Goal: Information Seeking & Learning: Learn about a topic

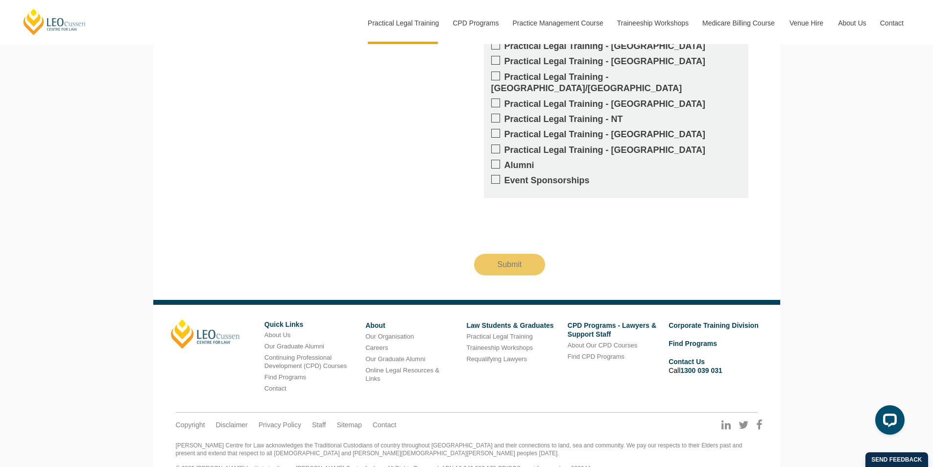
scroll to position [997, 0]
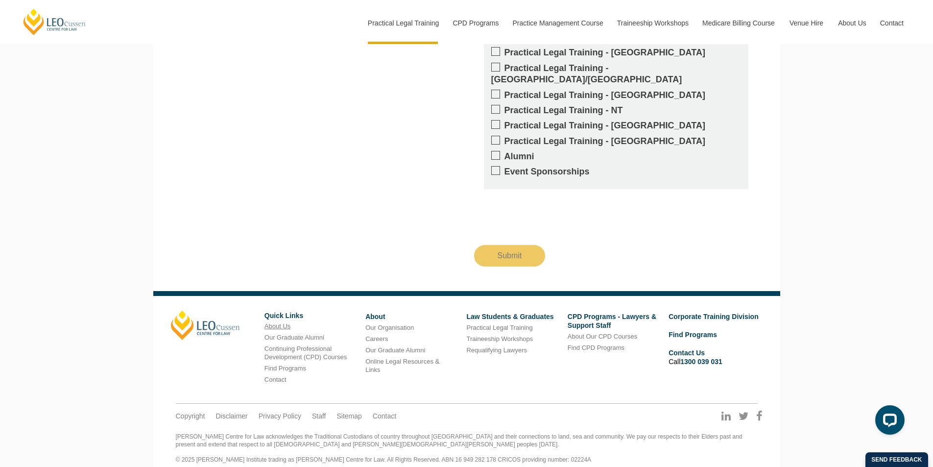
click at [280, 322] on link "About Us" at bounding box center [278, 325] width 26 height 7
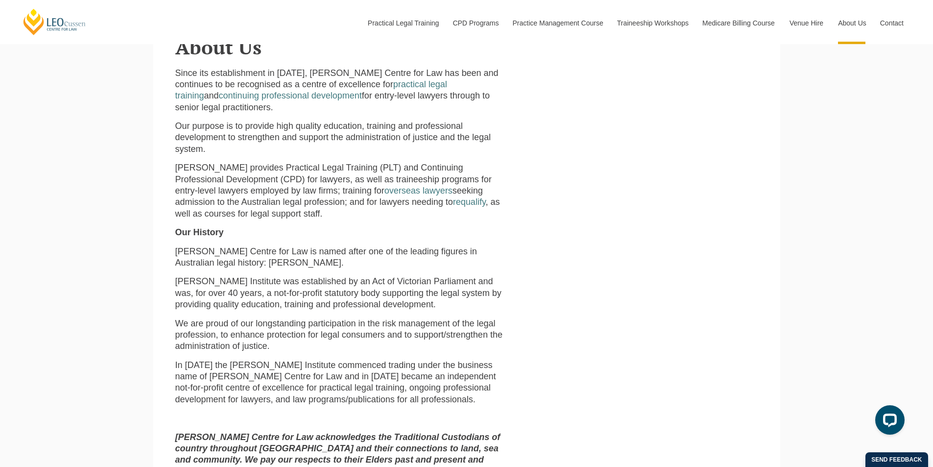
scroll to position [1423, 0]
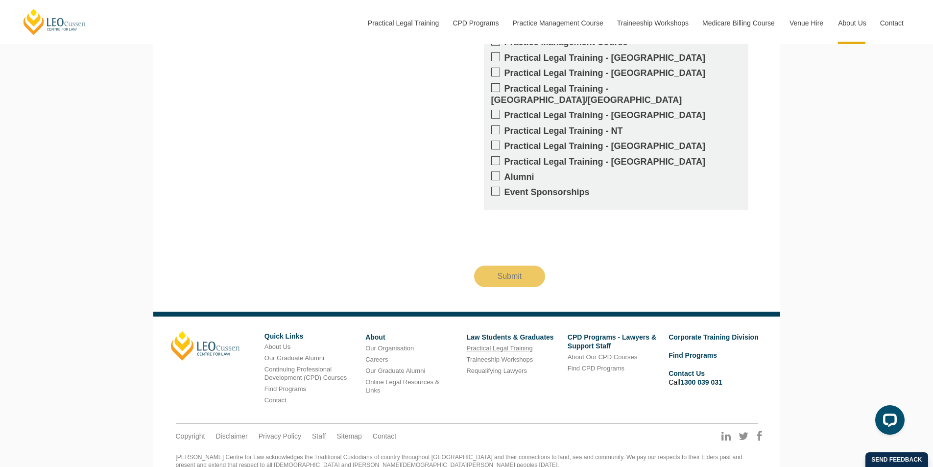
click at [511, 344] on link "Practical Legal Training" at bounding box center [499, 347] width 66 height 7
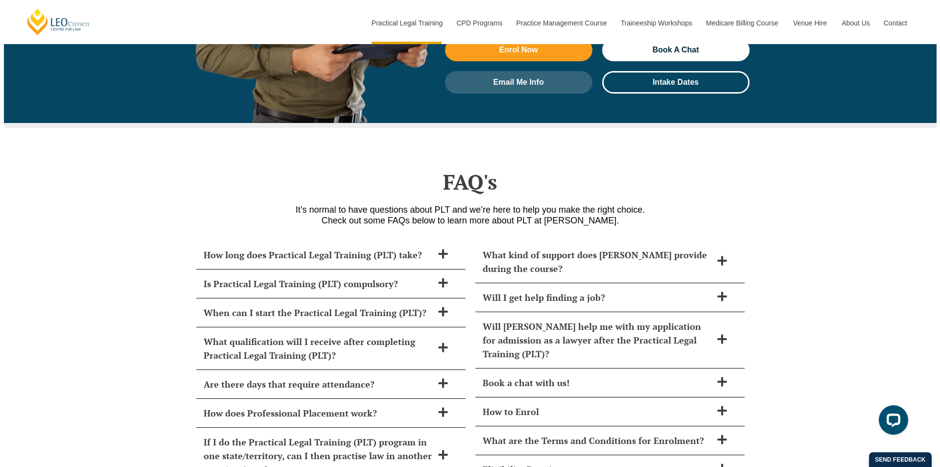
scroll to position [4067, 0]
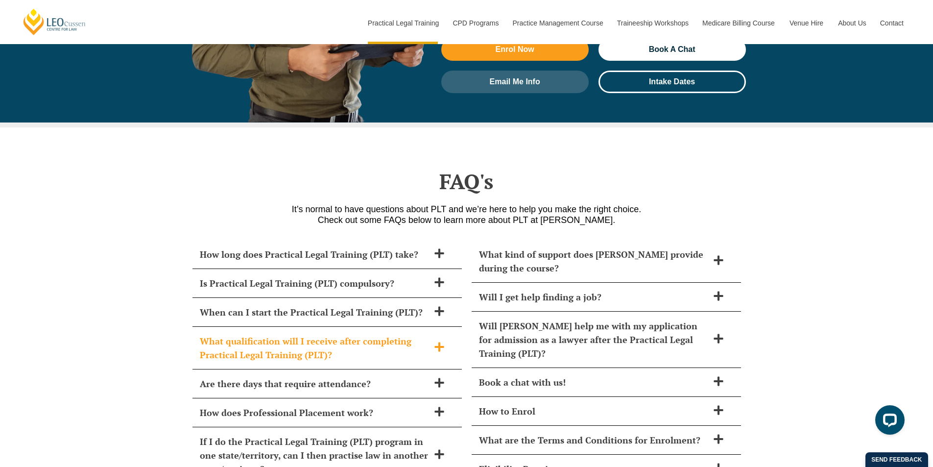
click at [443, 332] on div "What qualification will I receive after completing Practical Legal Training (PL…" at bounding box center [327, 348] width 269 height 43
